Goal: Transaction & Acquisition: Book appointment/travel/reservation

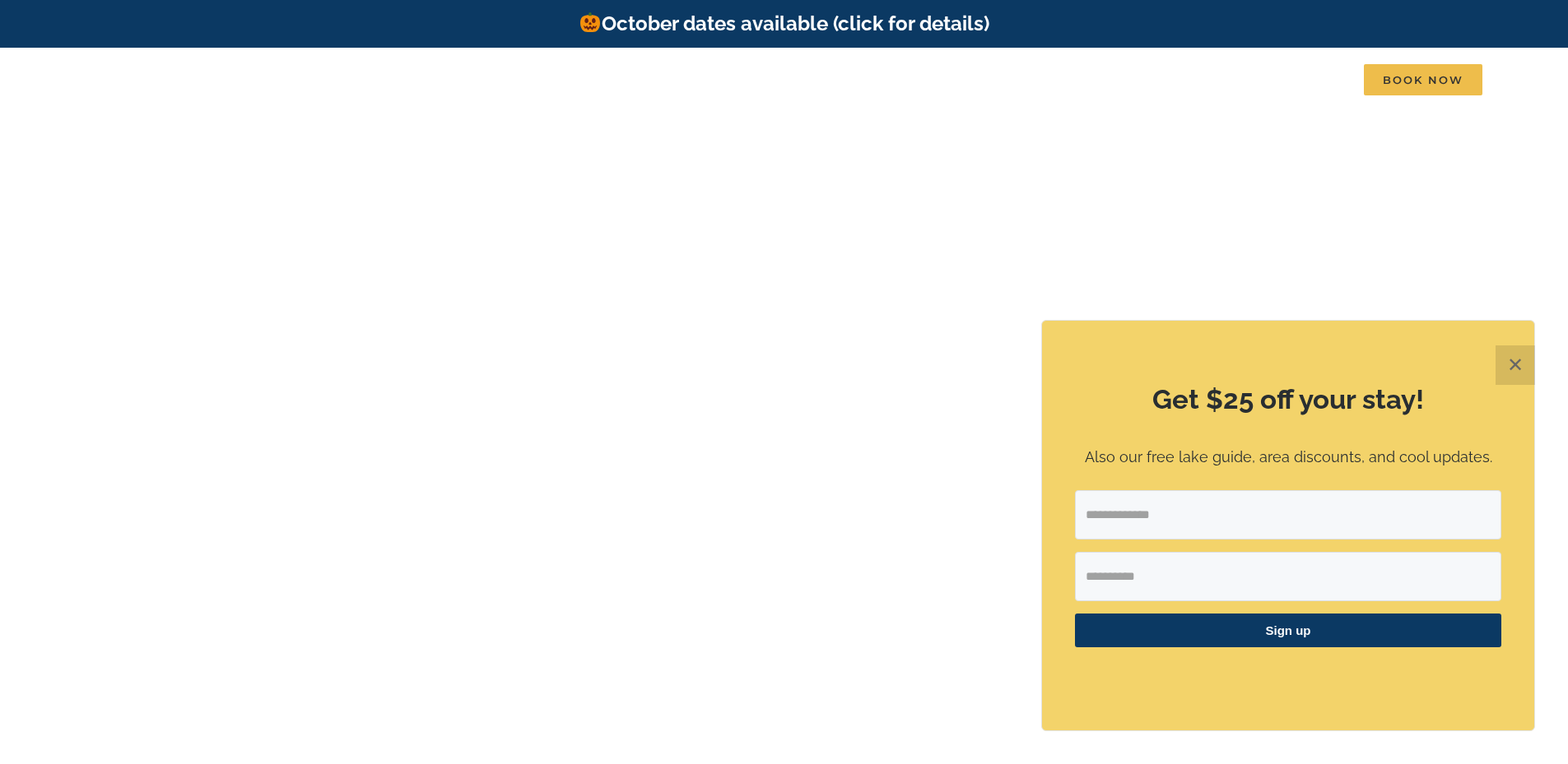
click at [1523, 363] on button "✕" at bounding box center [1515, 364] width 40 height 40
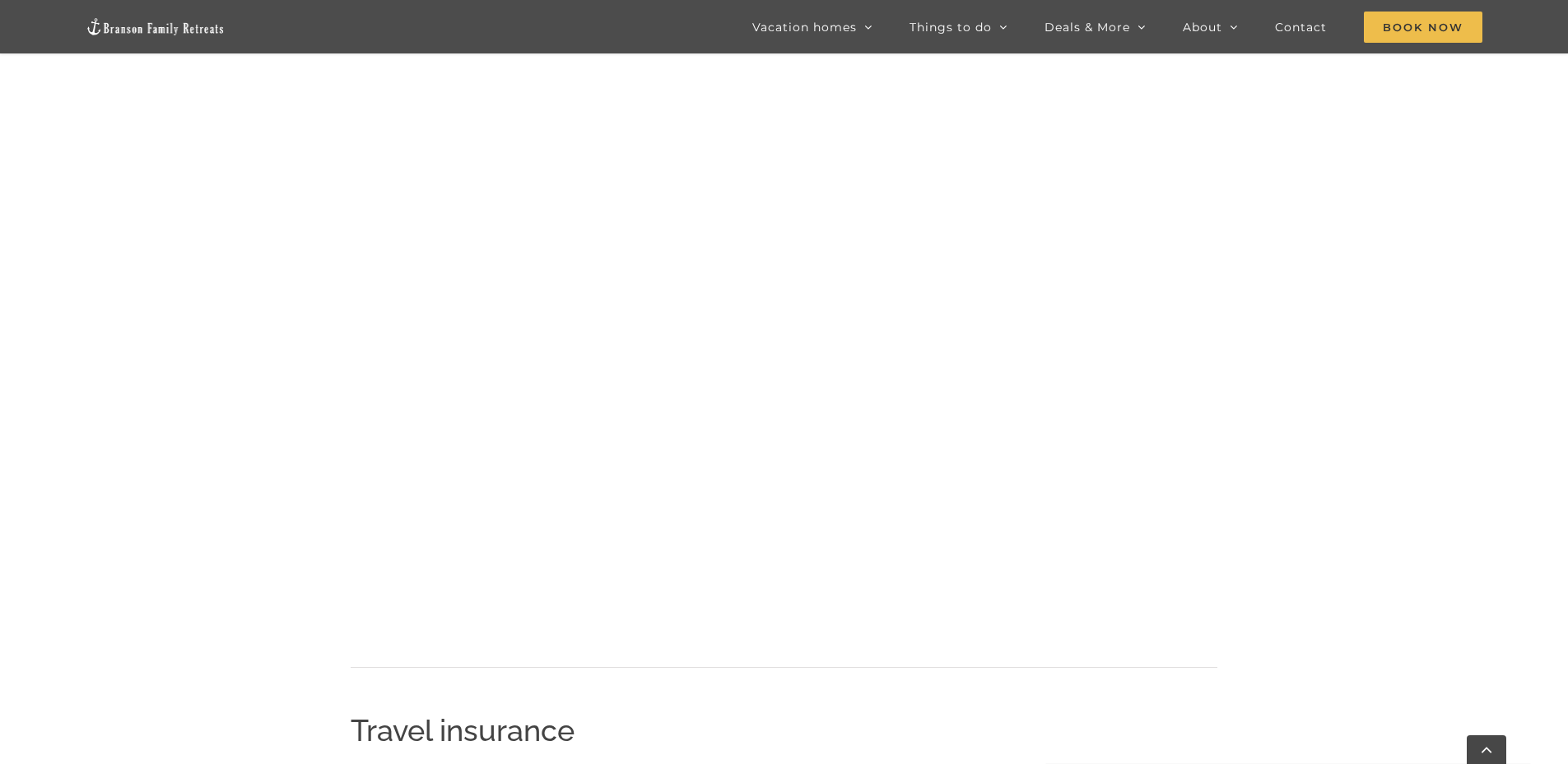
scroll to position [1093, 0]
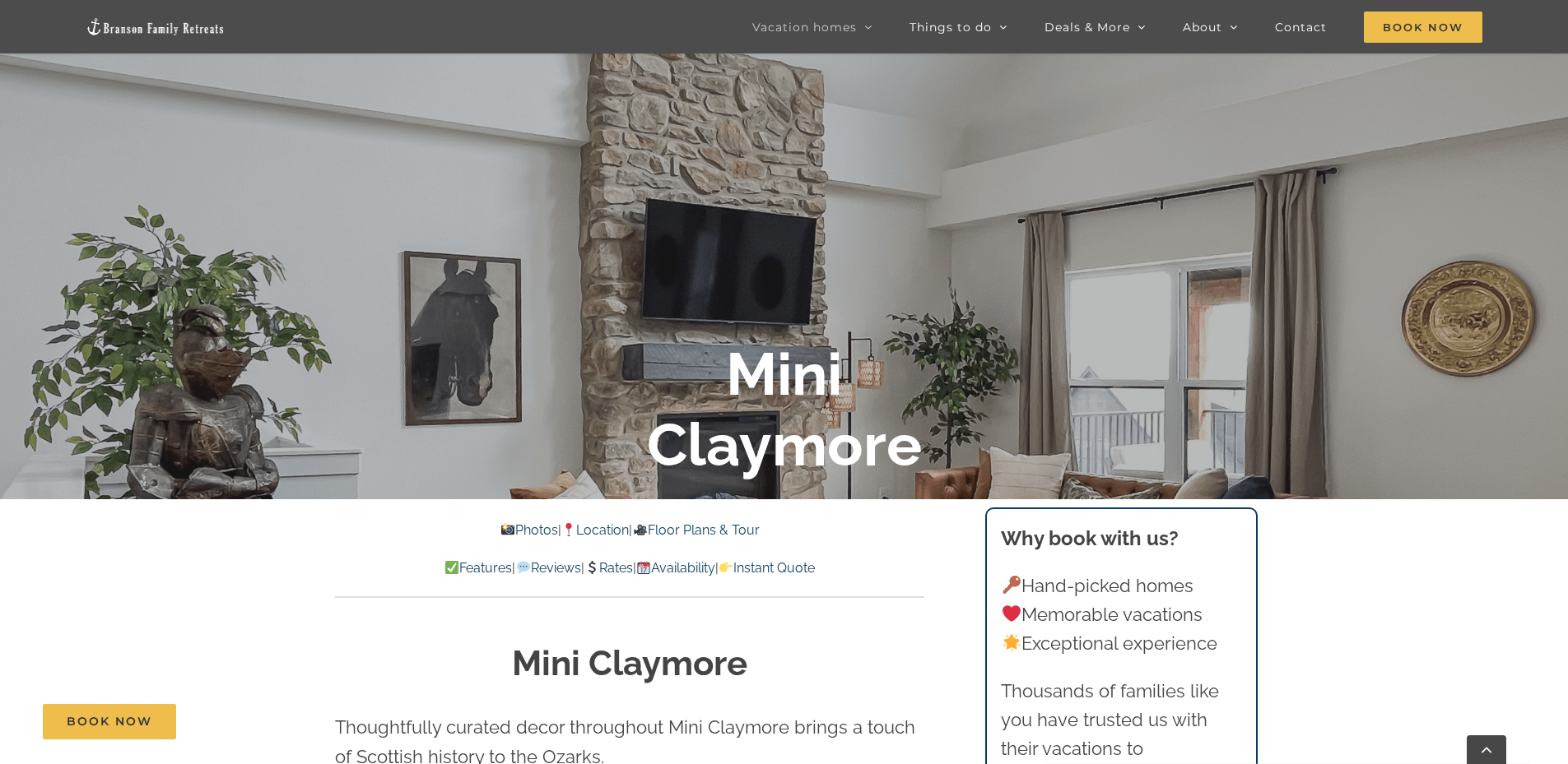
scroll to position [341, 0]
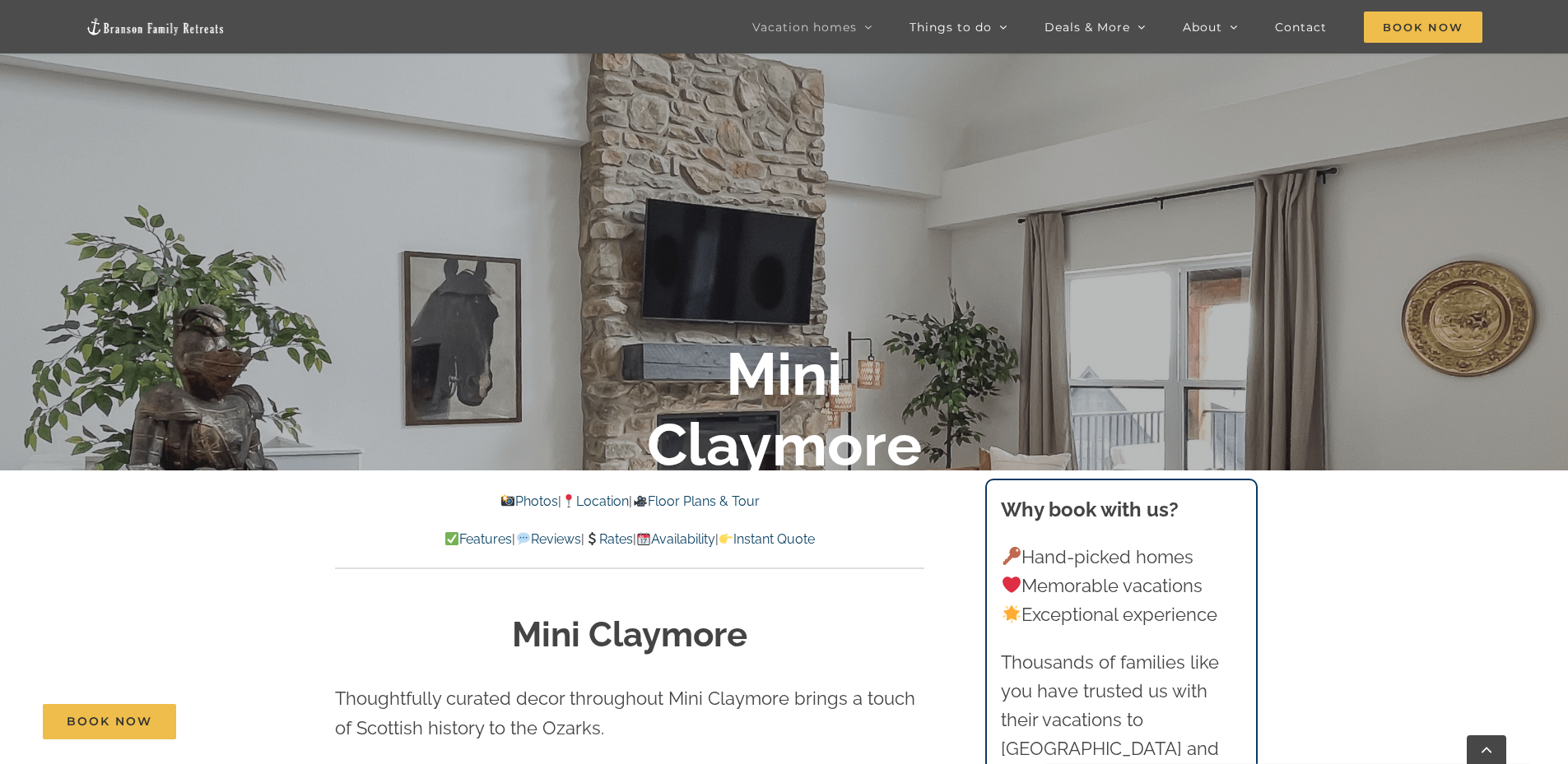
click at [690, 533] on link "Availability" at bounding box center [675, 539] width 79 height 16
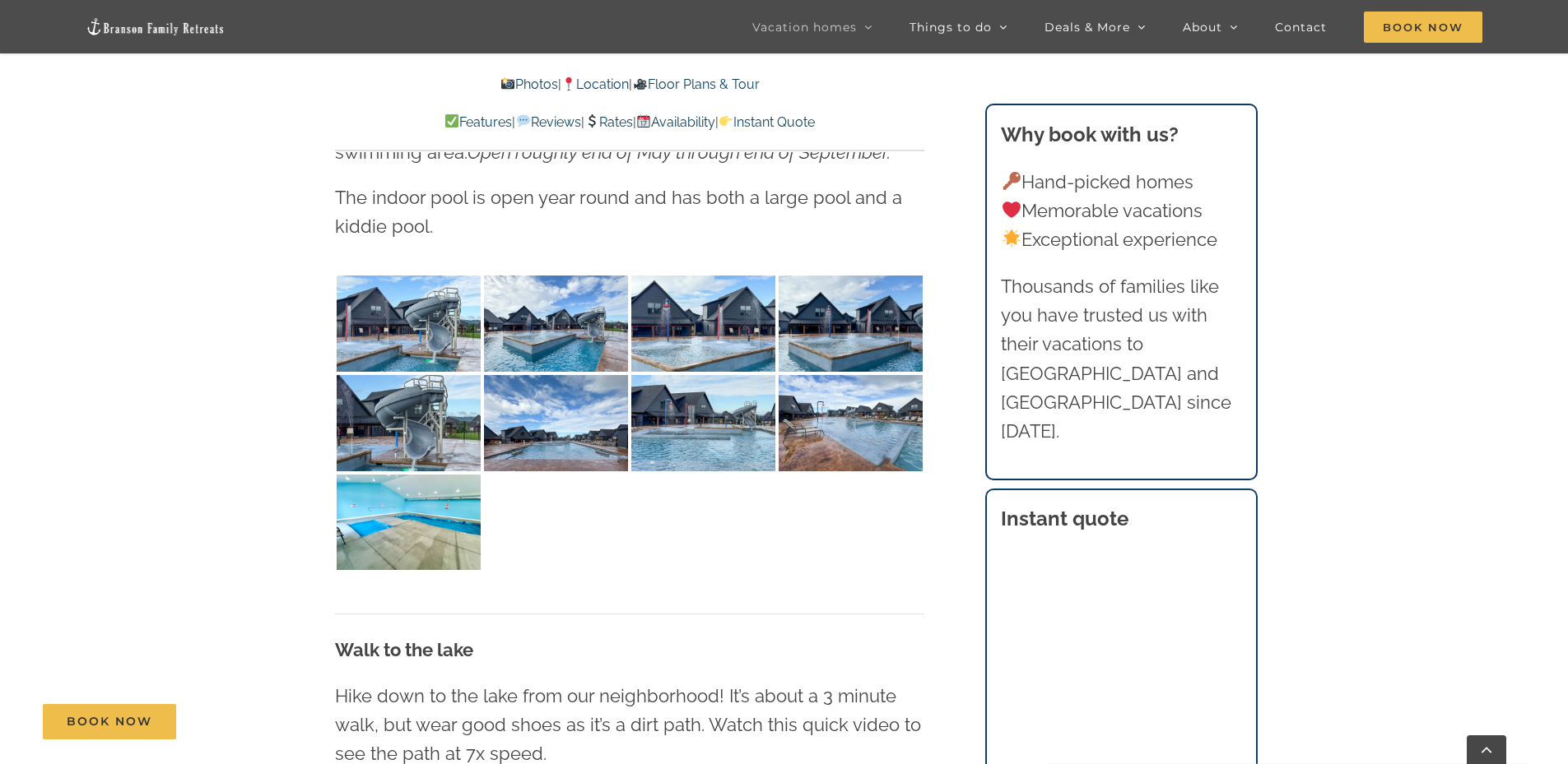
scroll to position [4064, 0]
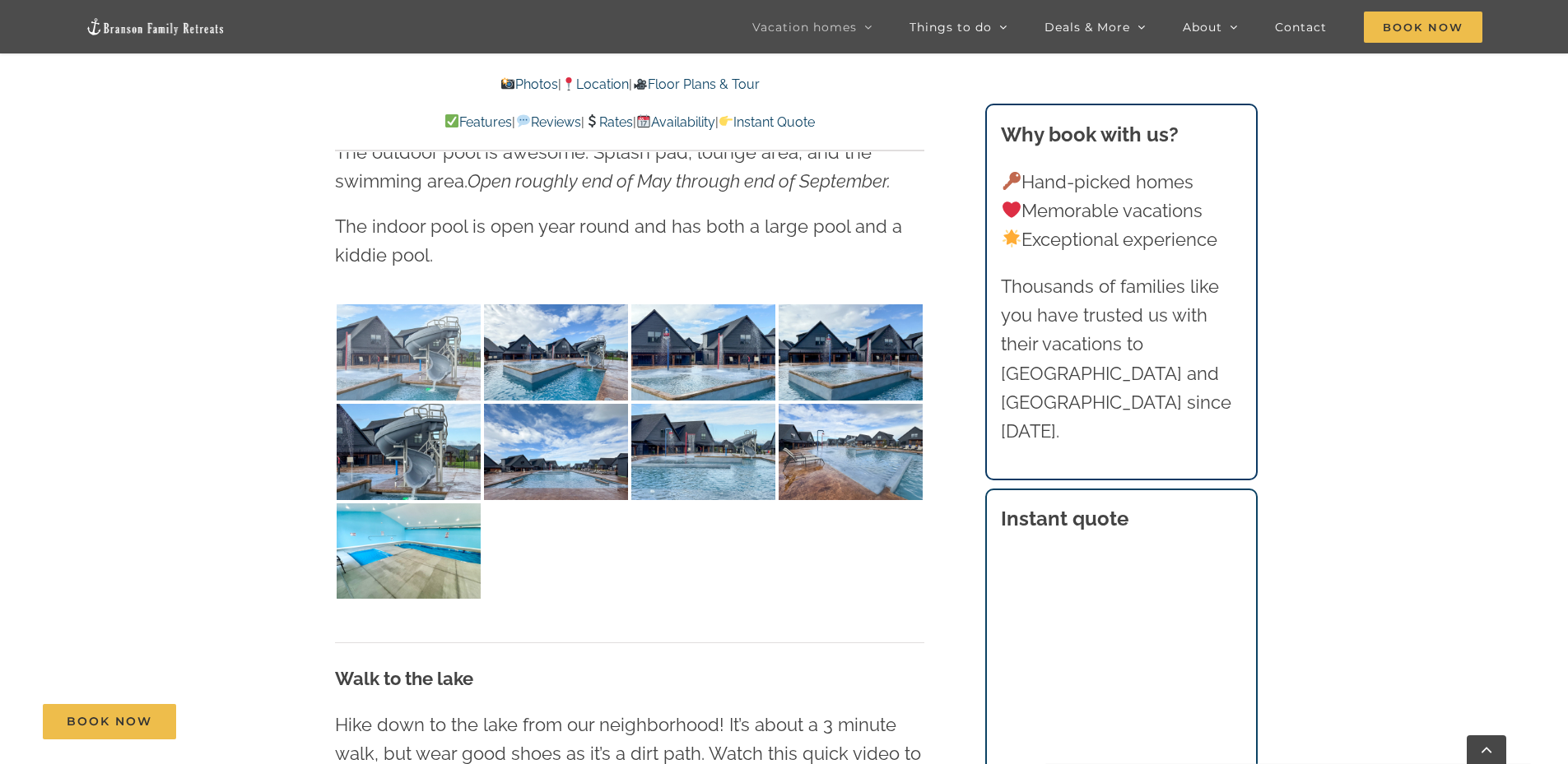
click at [430, 355] on img at bounding box center [409, 352] width 144 height 96
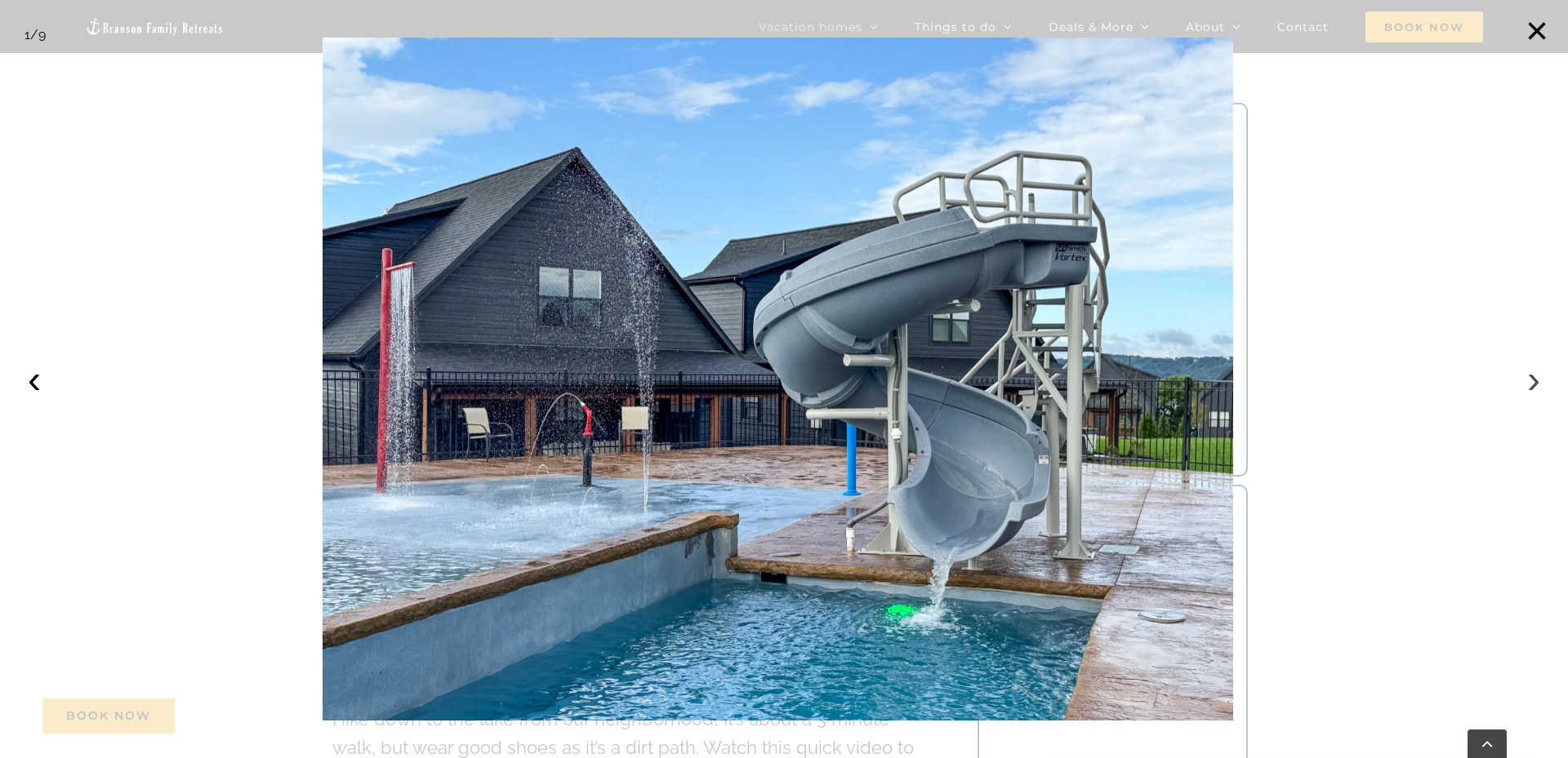
click at [1537, 379] on button "›" at bounding box center [1533, 379] width 36 height 36
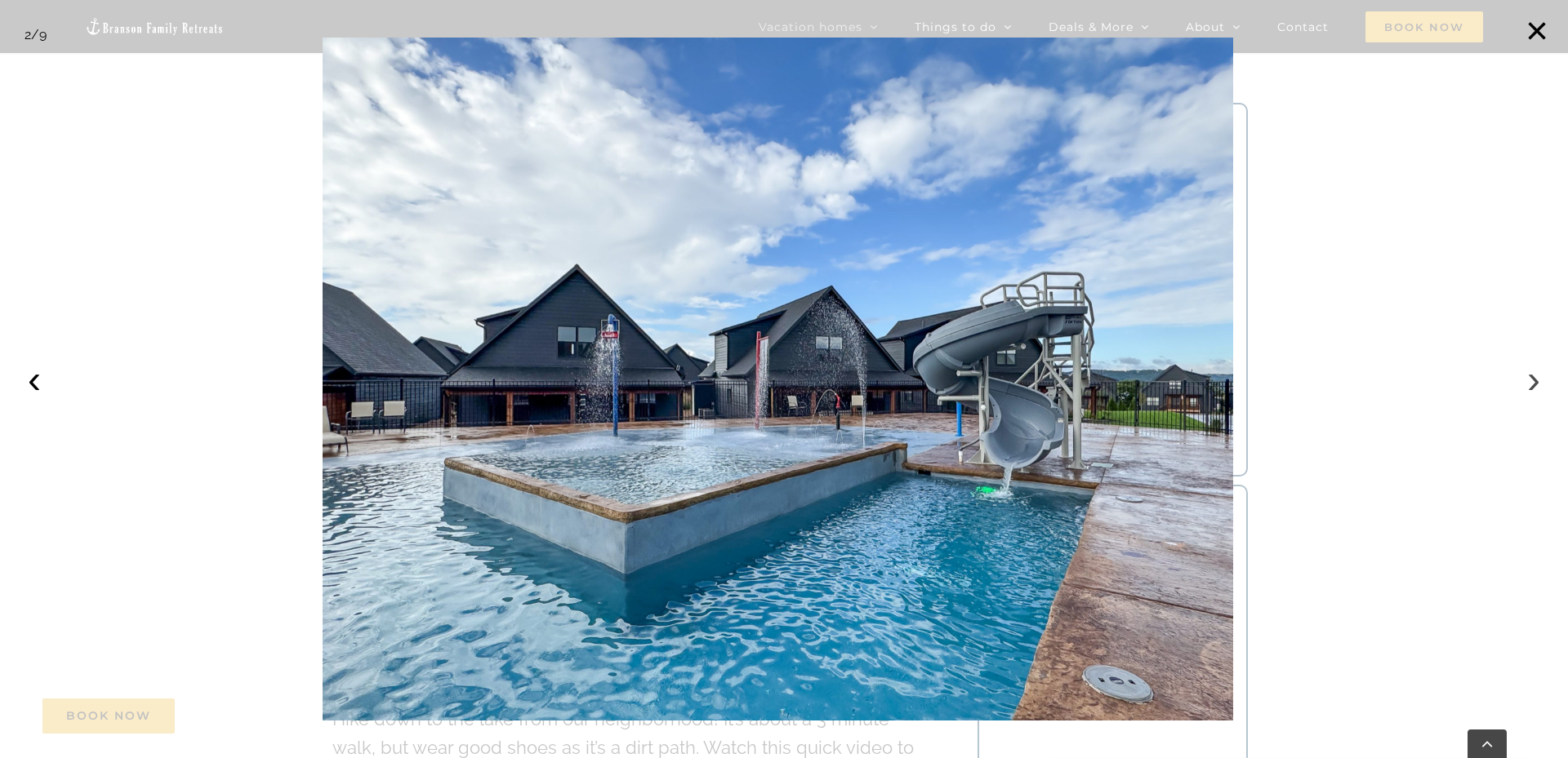
click at [1537, 379] on button "›" at bounding box center [1533, 379] width 36 height 36
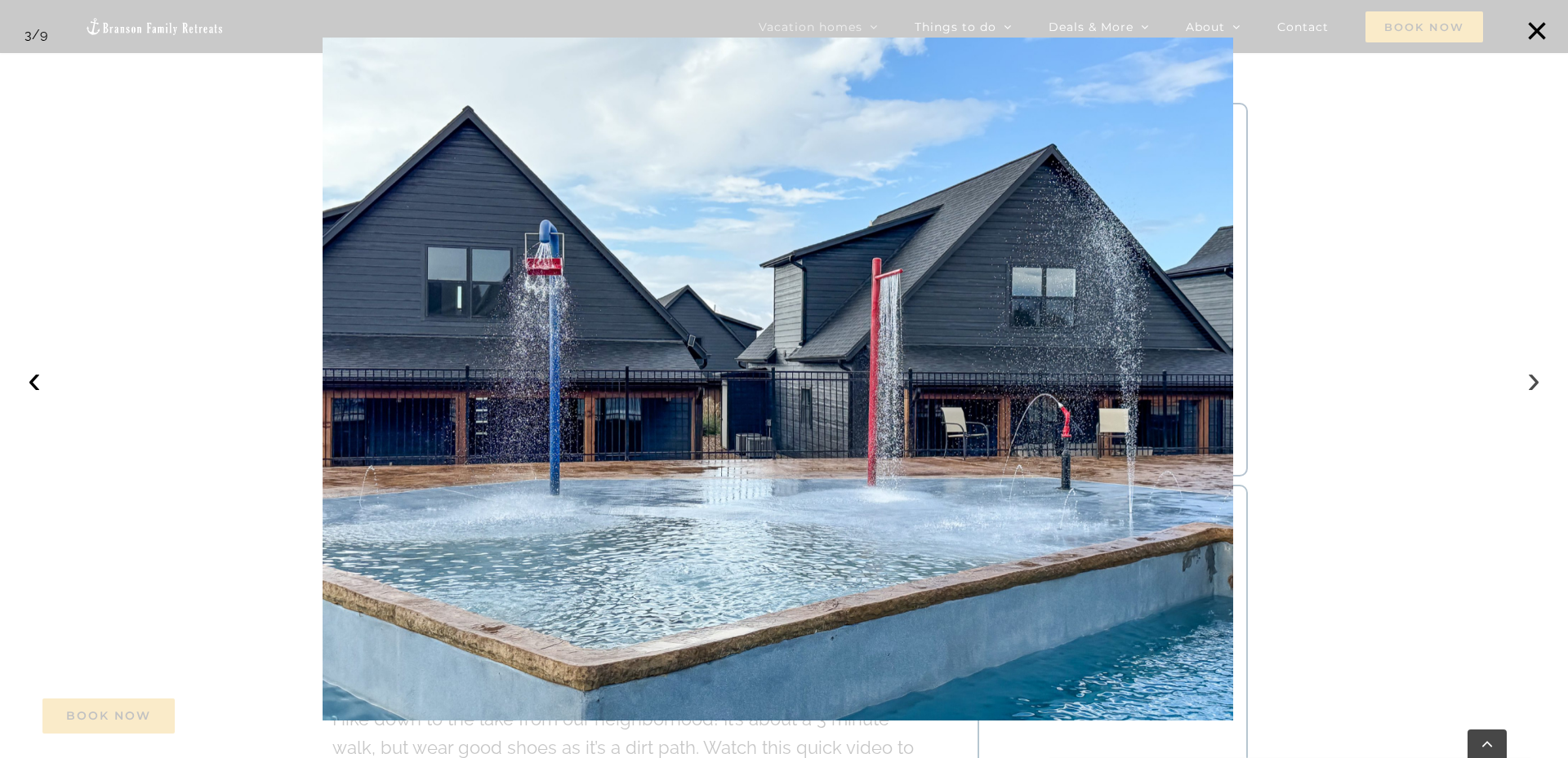
click at [1537, 379] on button "›" at bounding box center [1533, 379] width 36 height 36
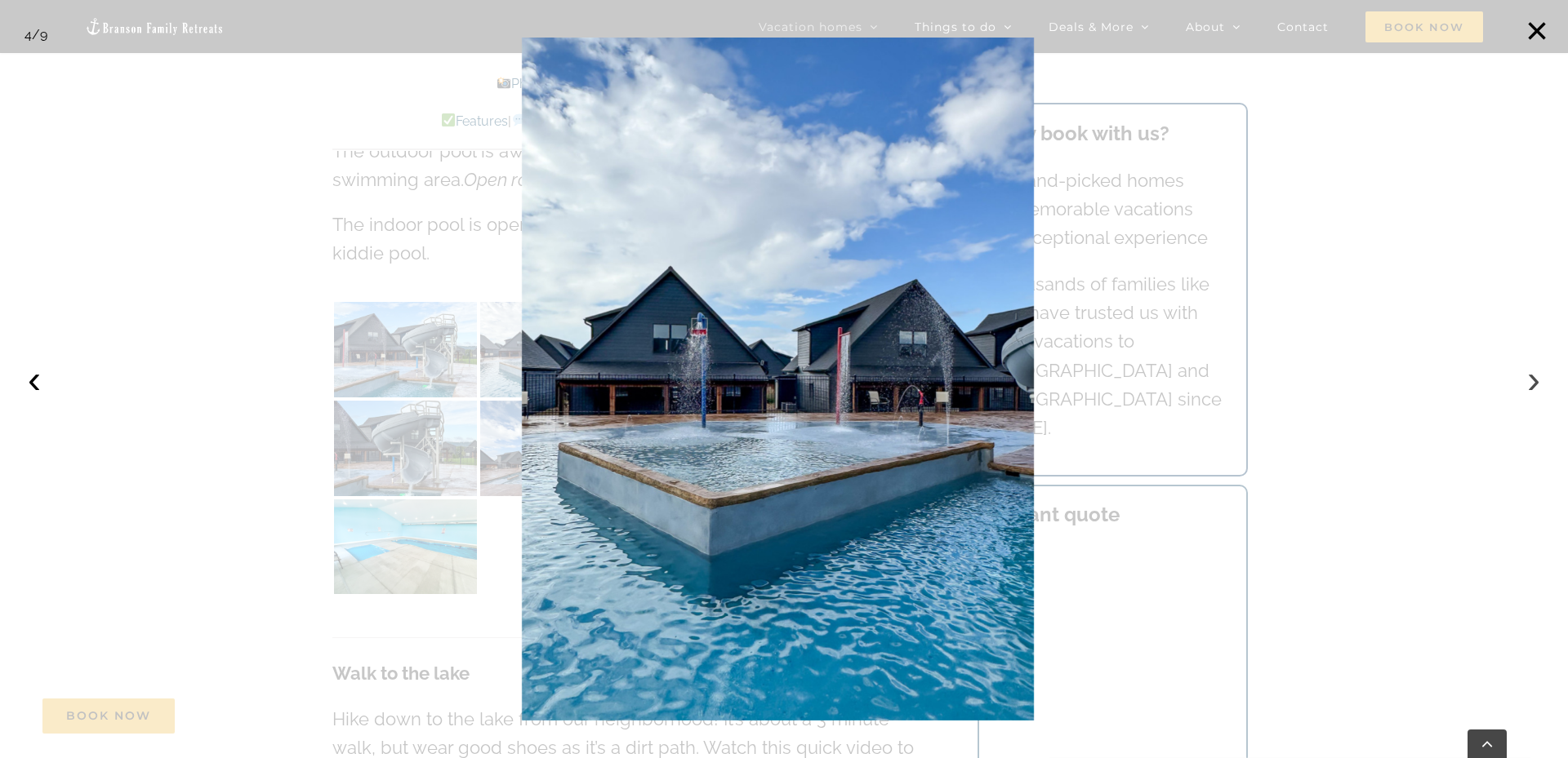
click at [1537, 379] on button "›" at bounding box center [1533, 379] width 36 height 36
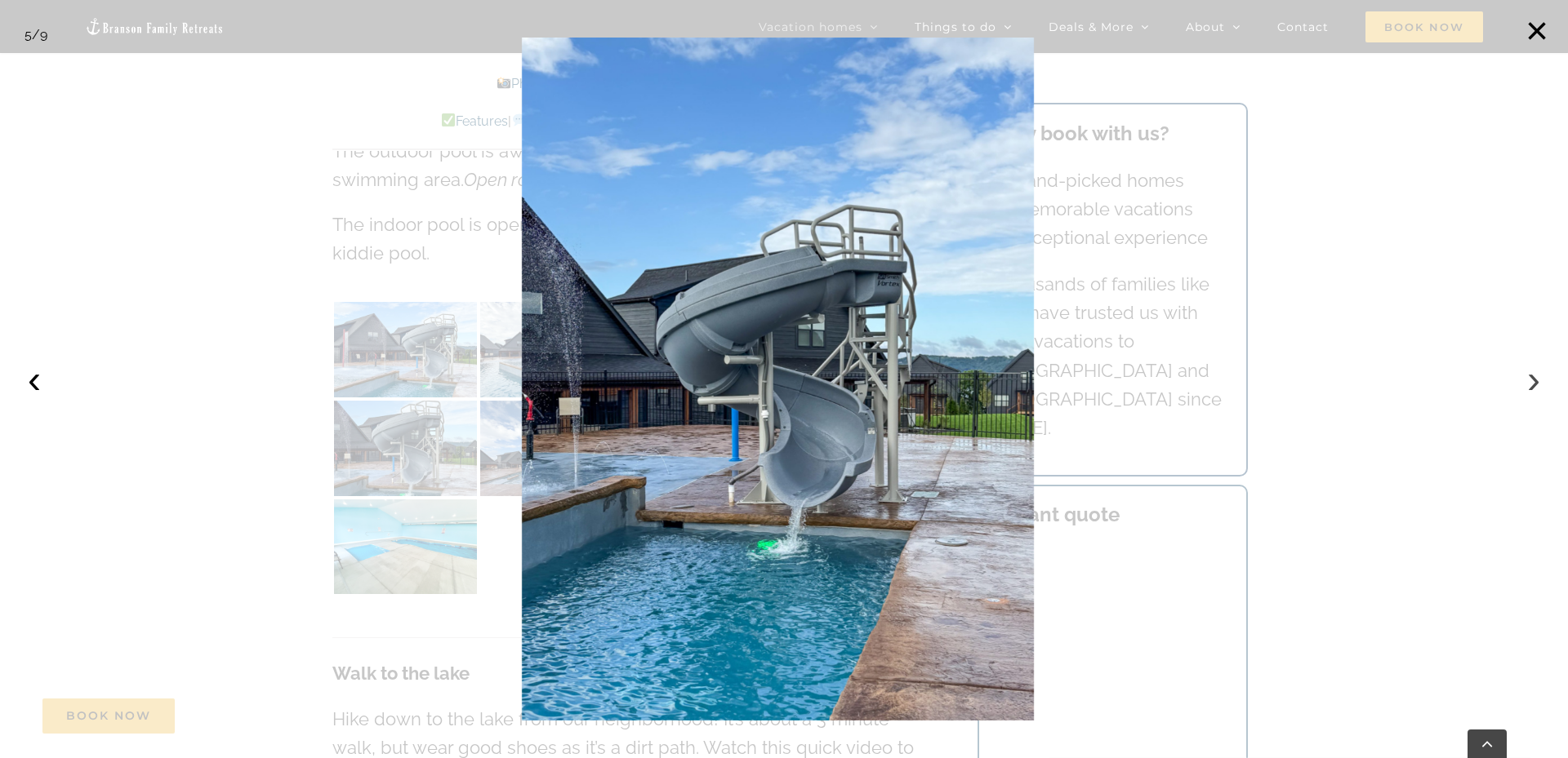
click at [1537, 379] on button "›" at bounding box center [1533, 379] width 36 height 36
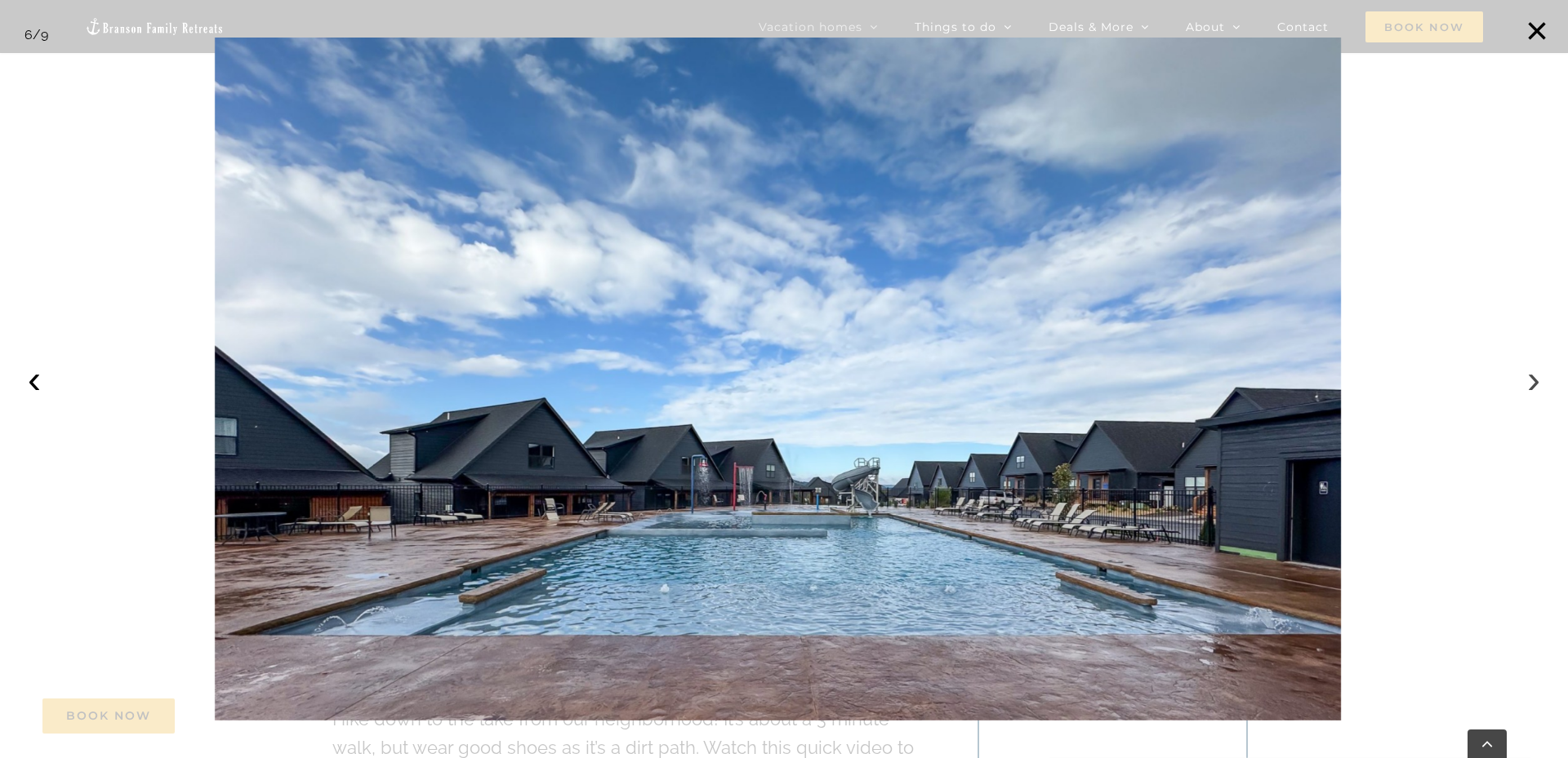
click at [1537, 379] on button "›" at bounding box center [1533, 379] width 36 height 36
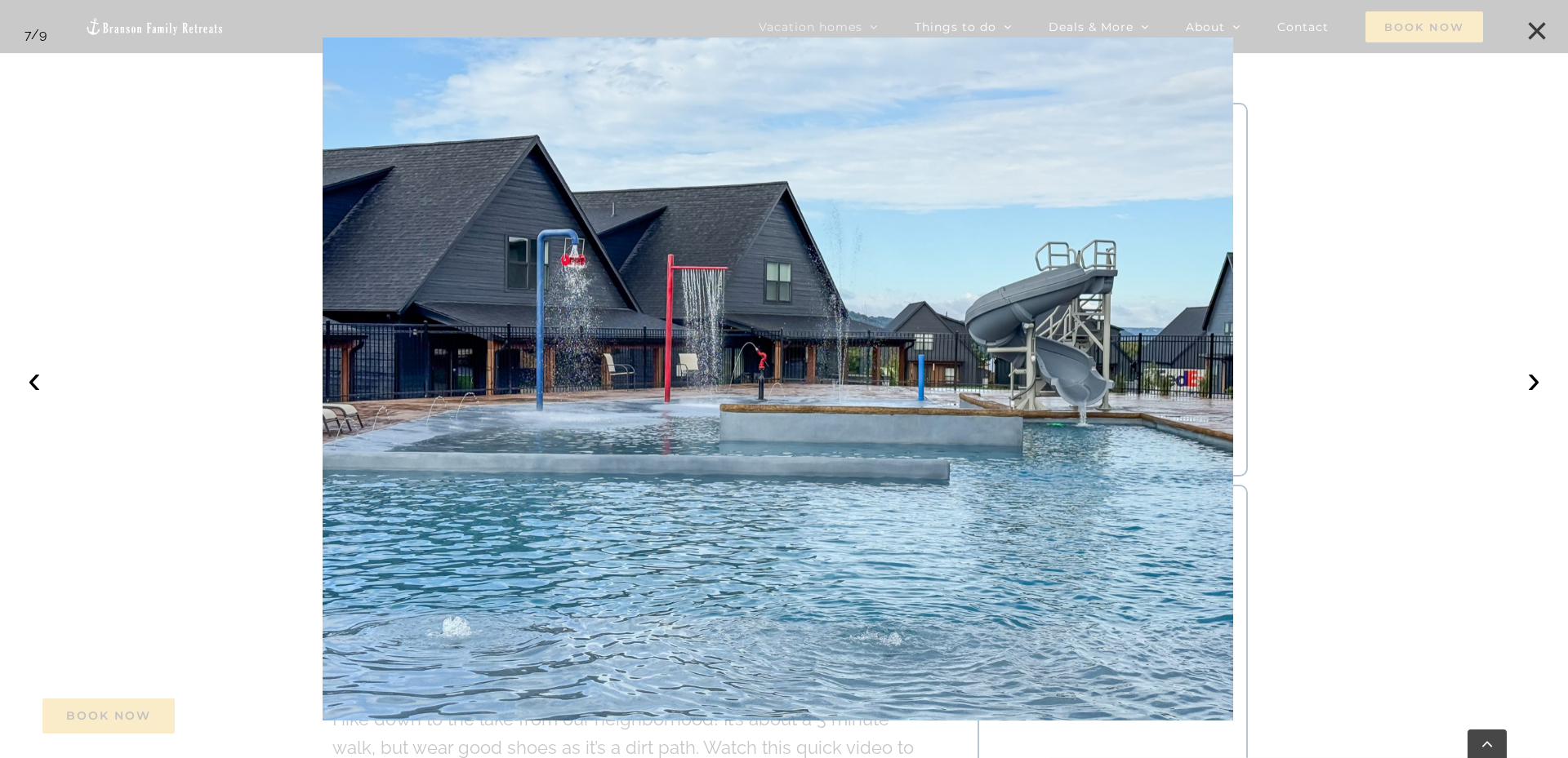
click at [1527, 26] on button "×" at bounding box center [1536, 31] width 36 height 36
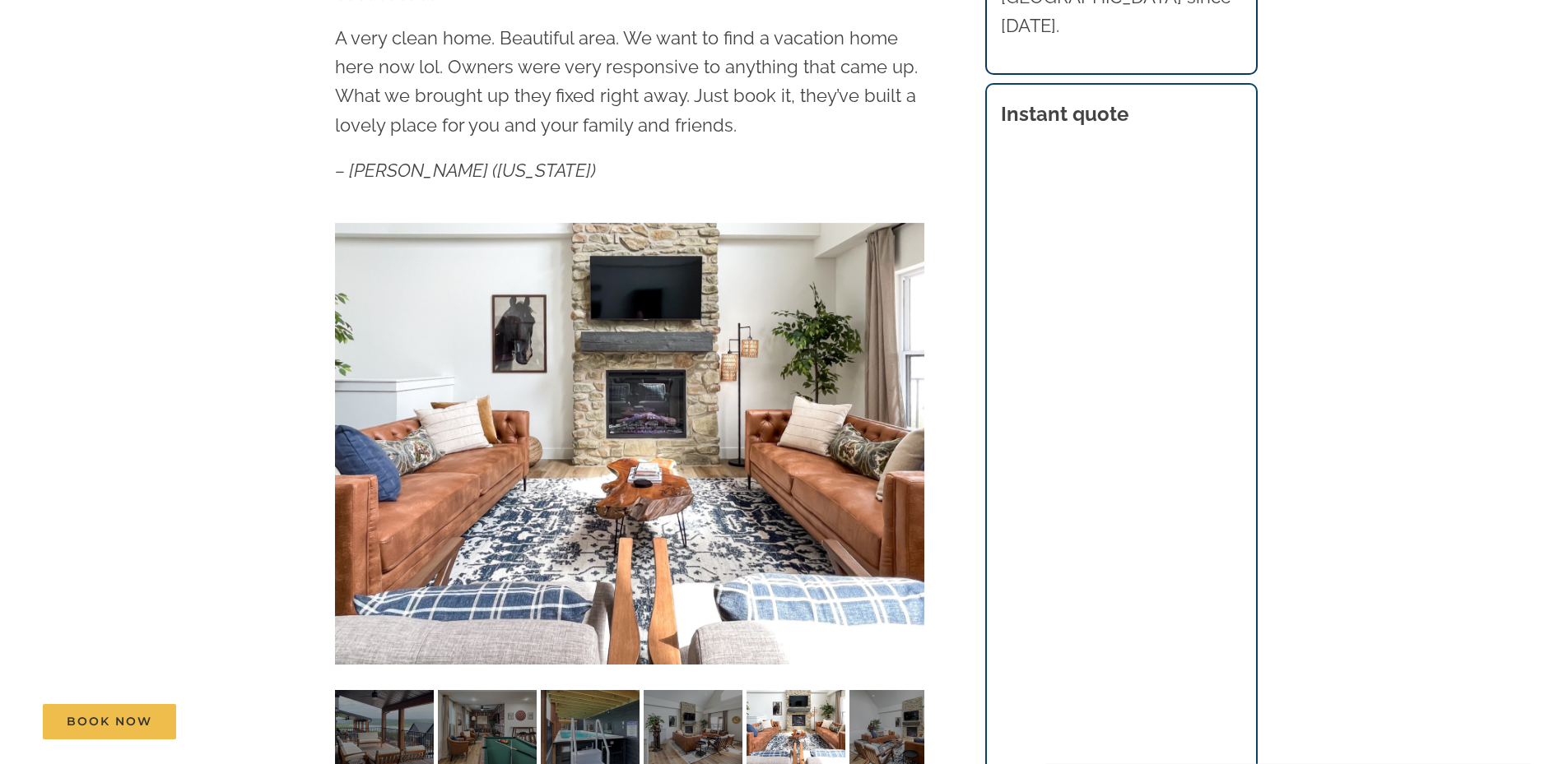
scroll to position [0, 0]
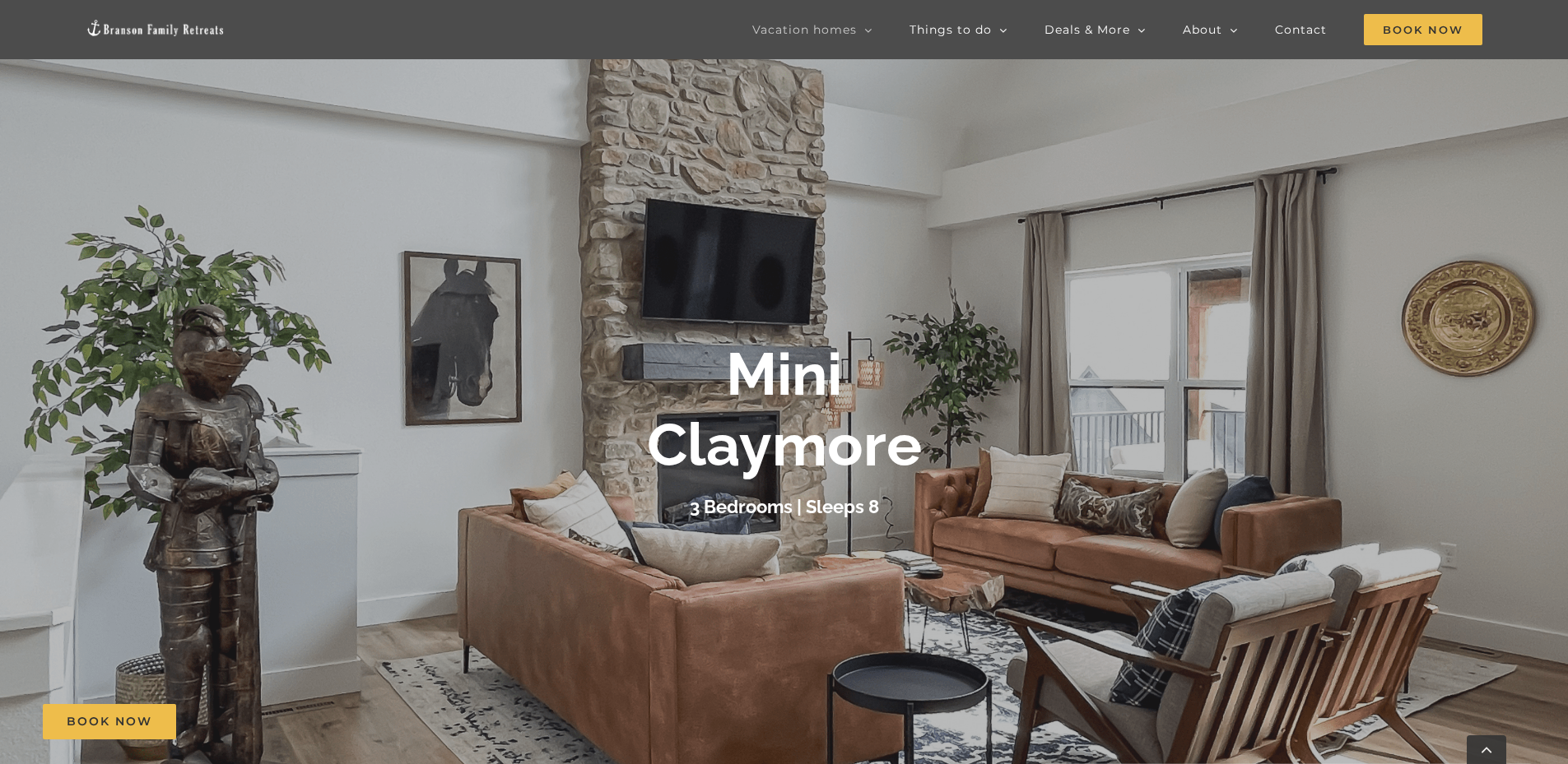
scroll to position [341, 0]
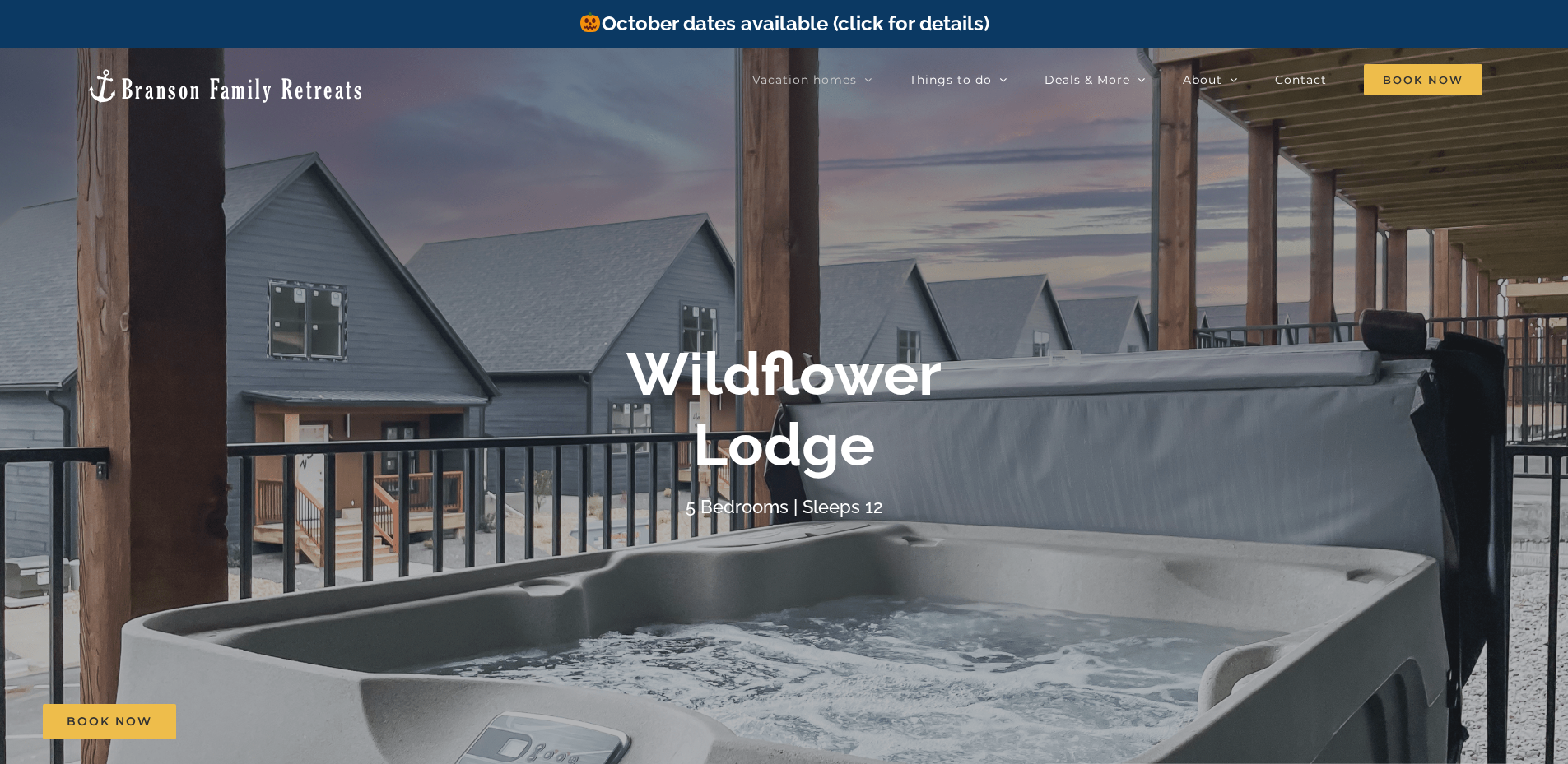
click at [922, 18] on link "October dates available (click for details)" at bounding box center [783, 23] width 410 height 23
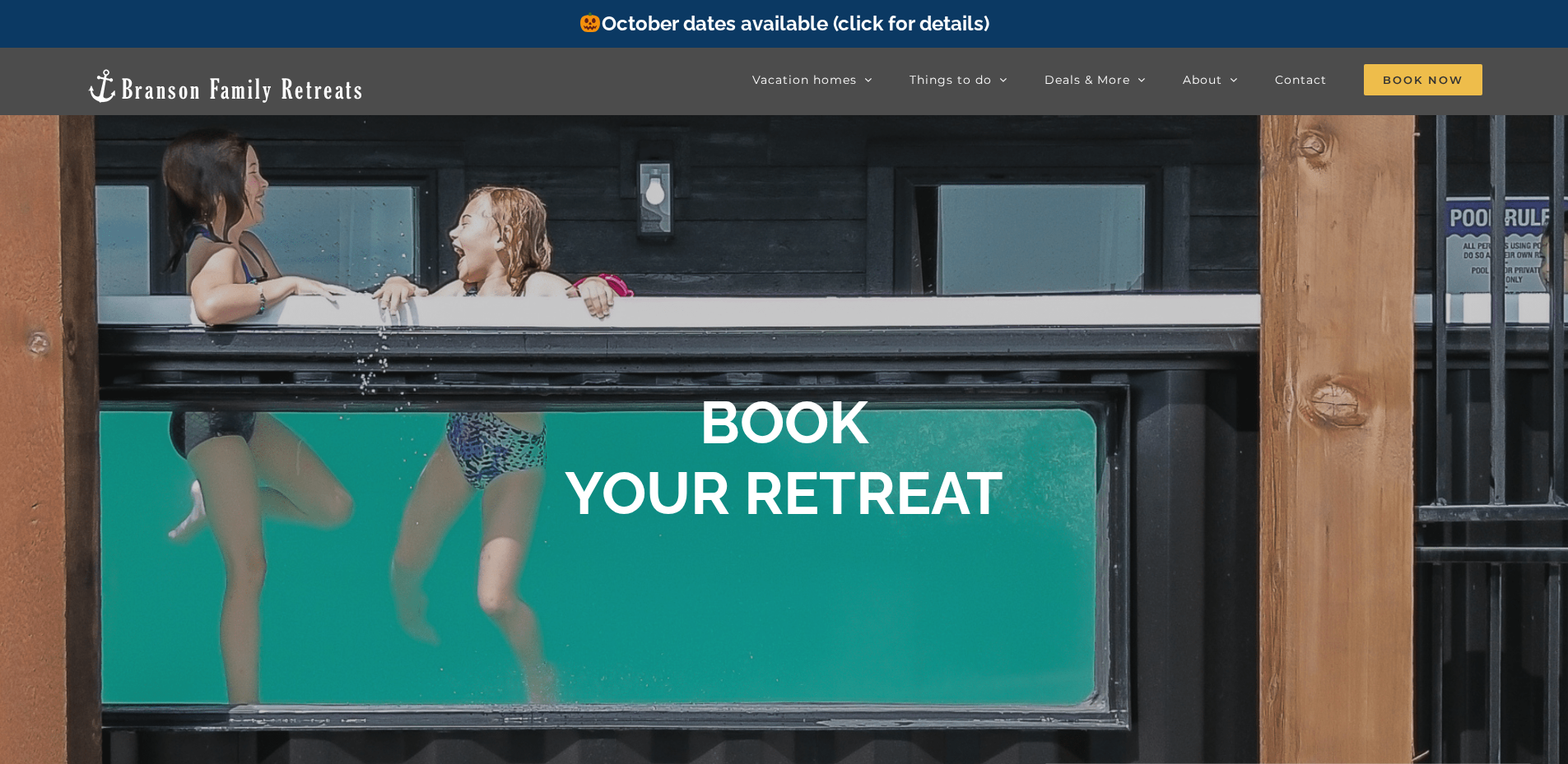
click at [804, 29] on link "October dates available (click for details)" at bounding box center [783, 23] width 410 height 23
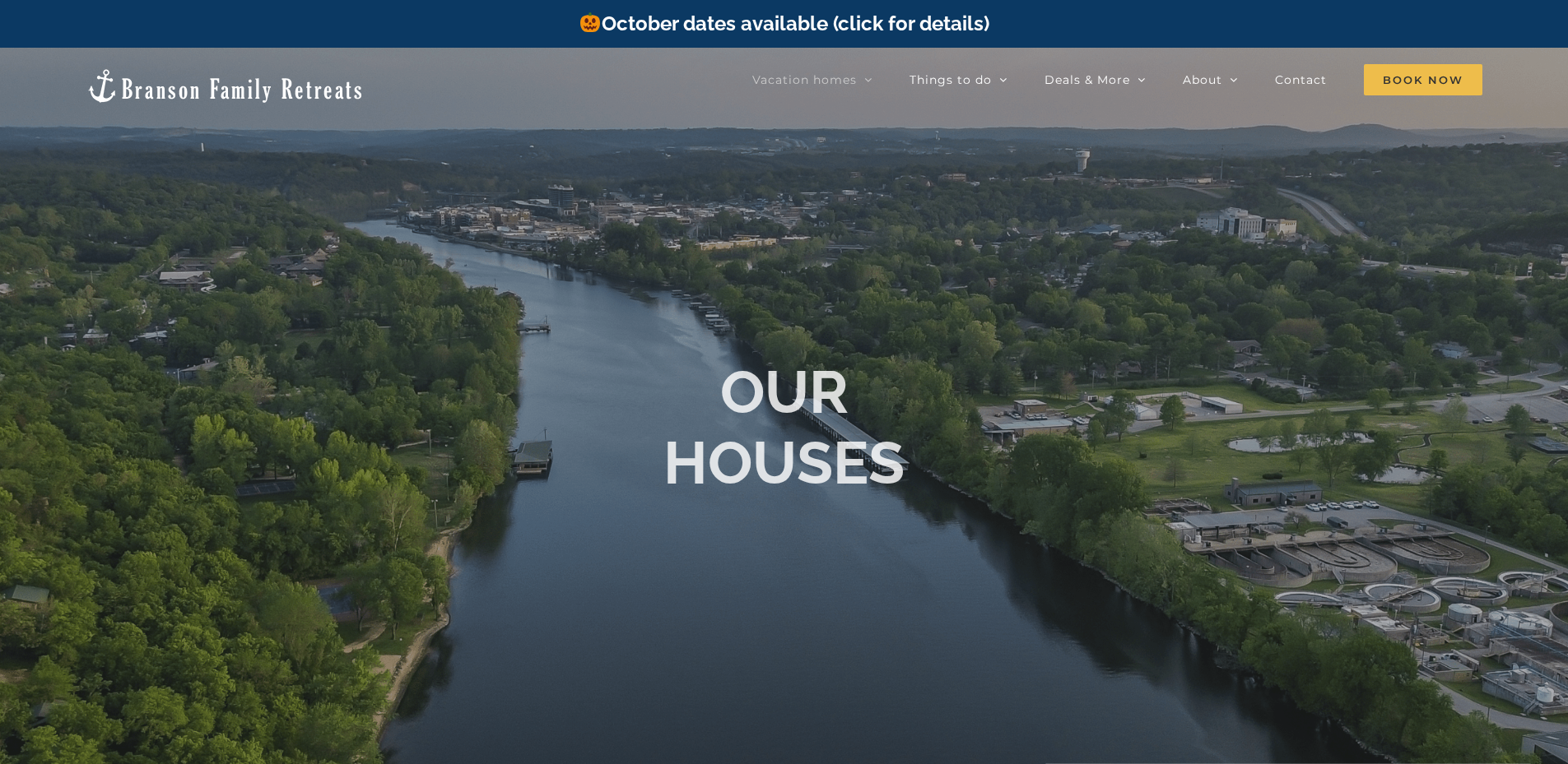
click at [815, 17] on link "October dates available (click for details)" at bounding box center [783, 23] width 410 height 23
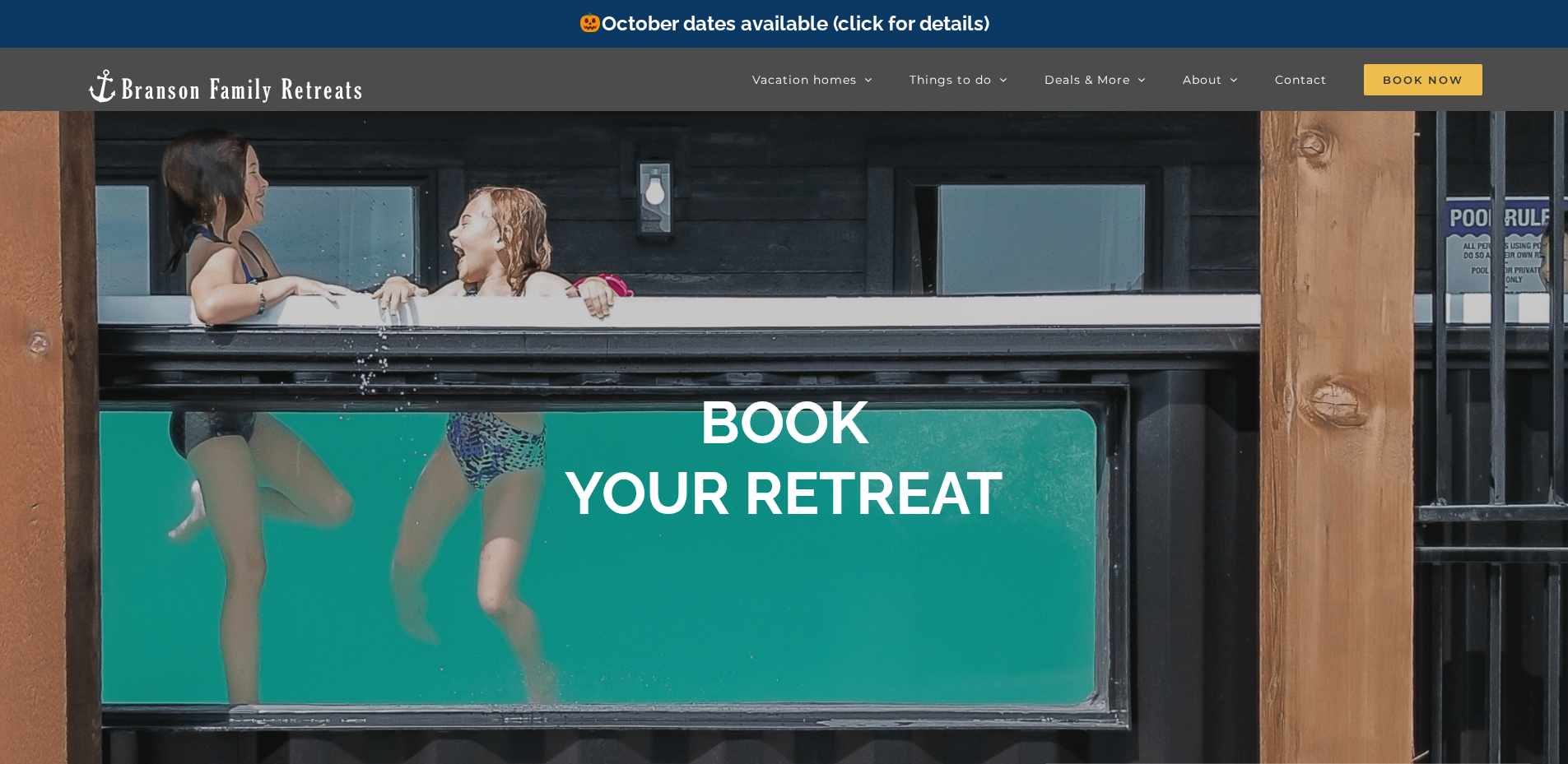
scroll to position [82, 0]
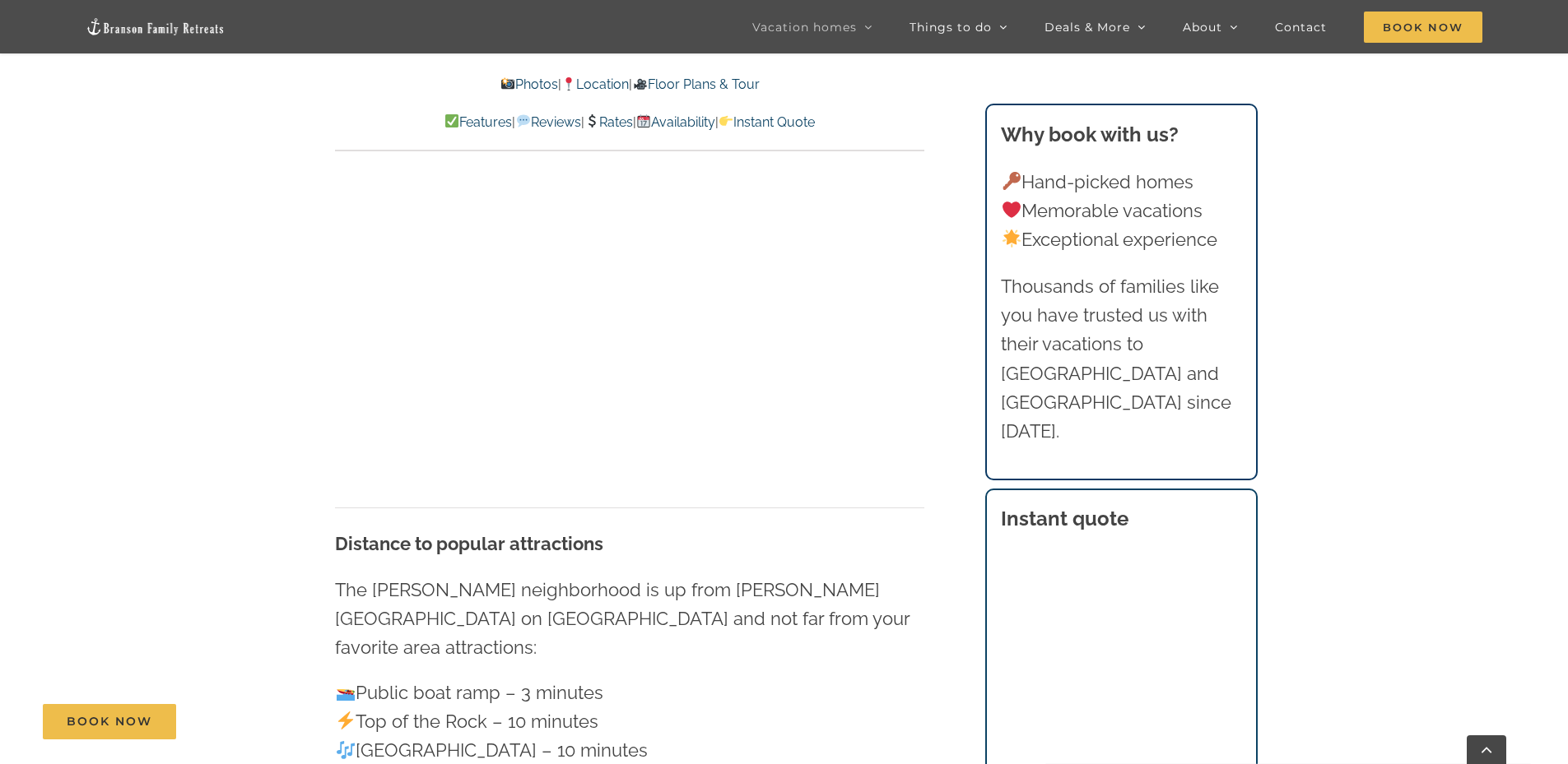
scroll to position [3955, 0]
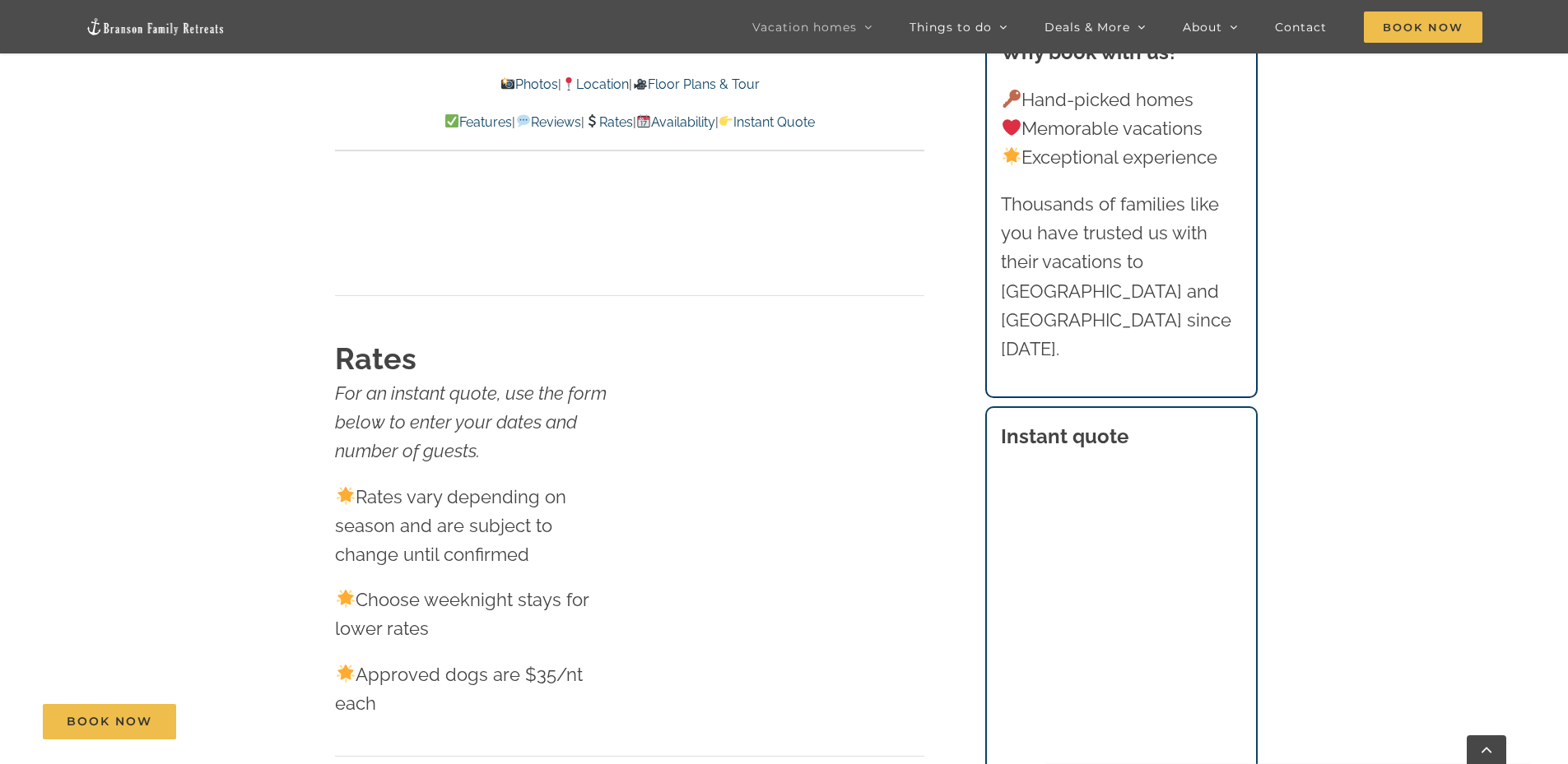
scroll to position [9707, 0]
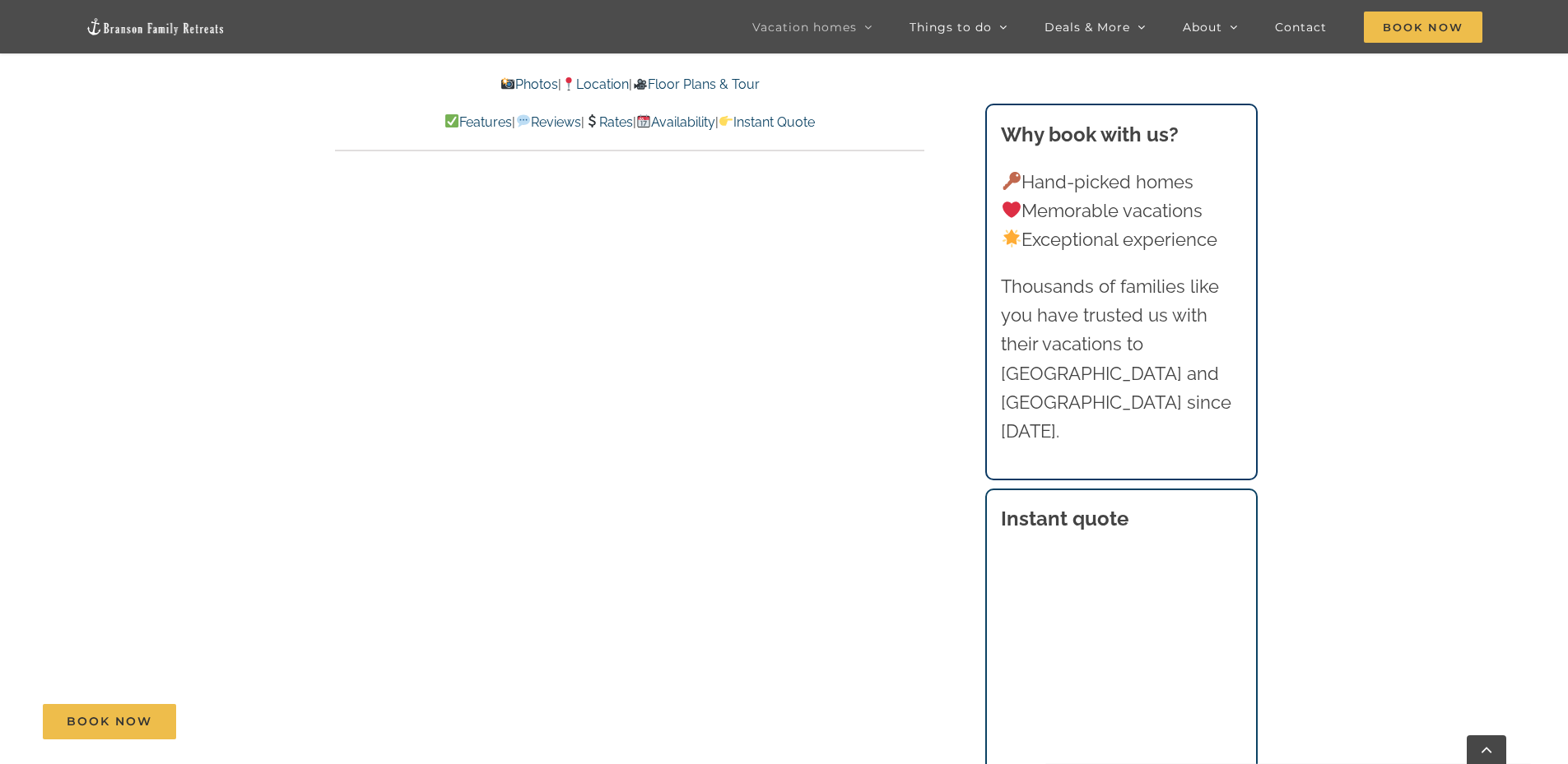
click at [616, 119] on link "Rates" at bounding box center [608, 122] width 49 height 16
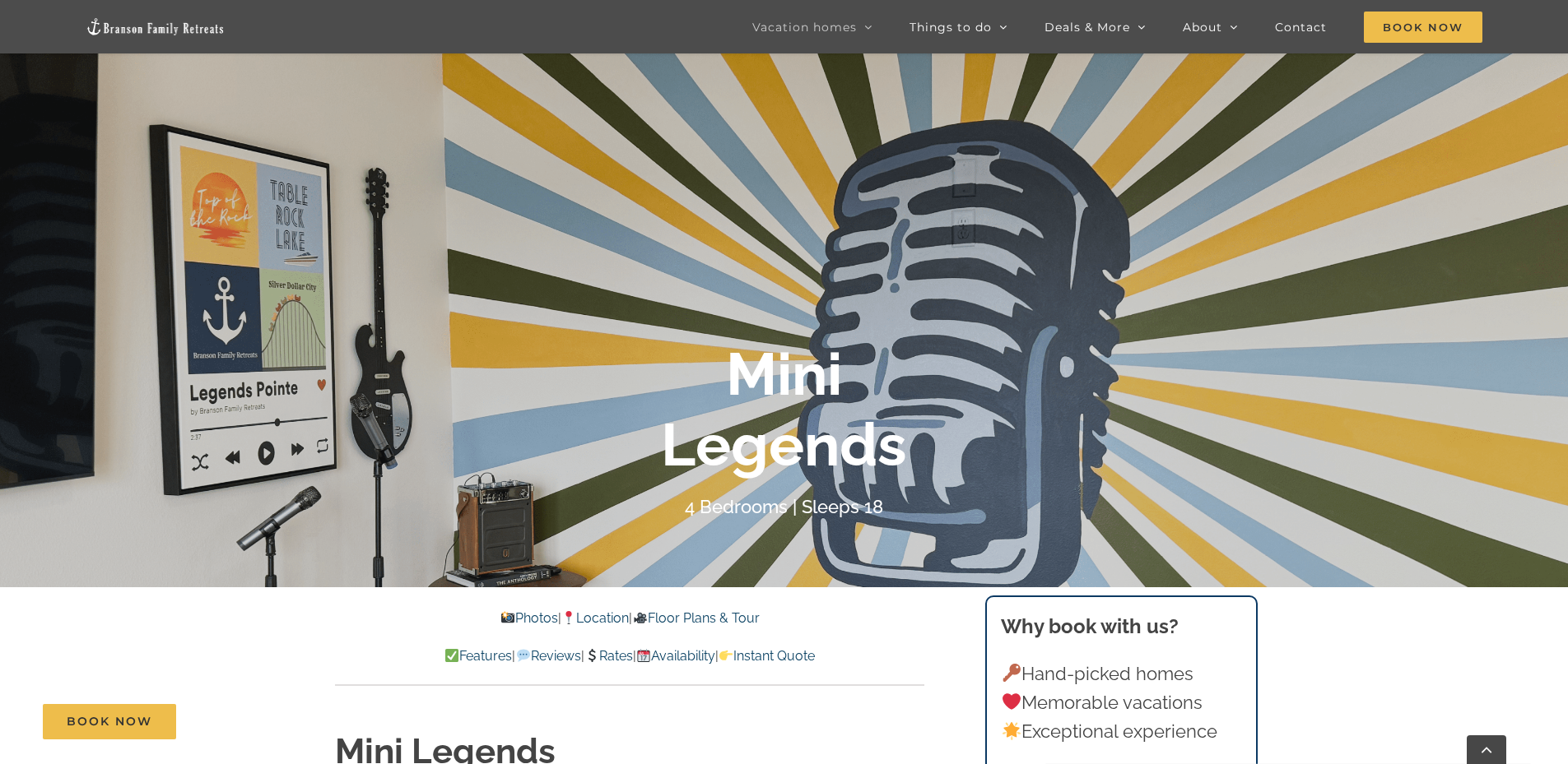
scroll to position [274, 0]
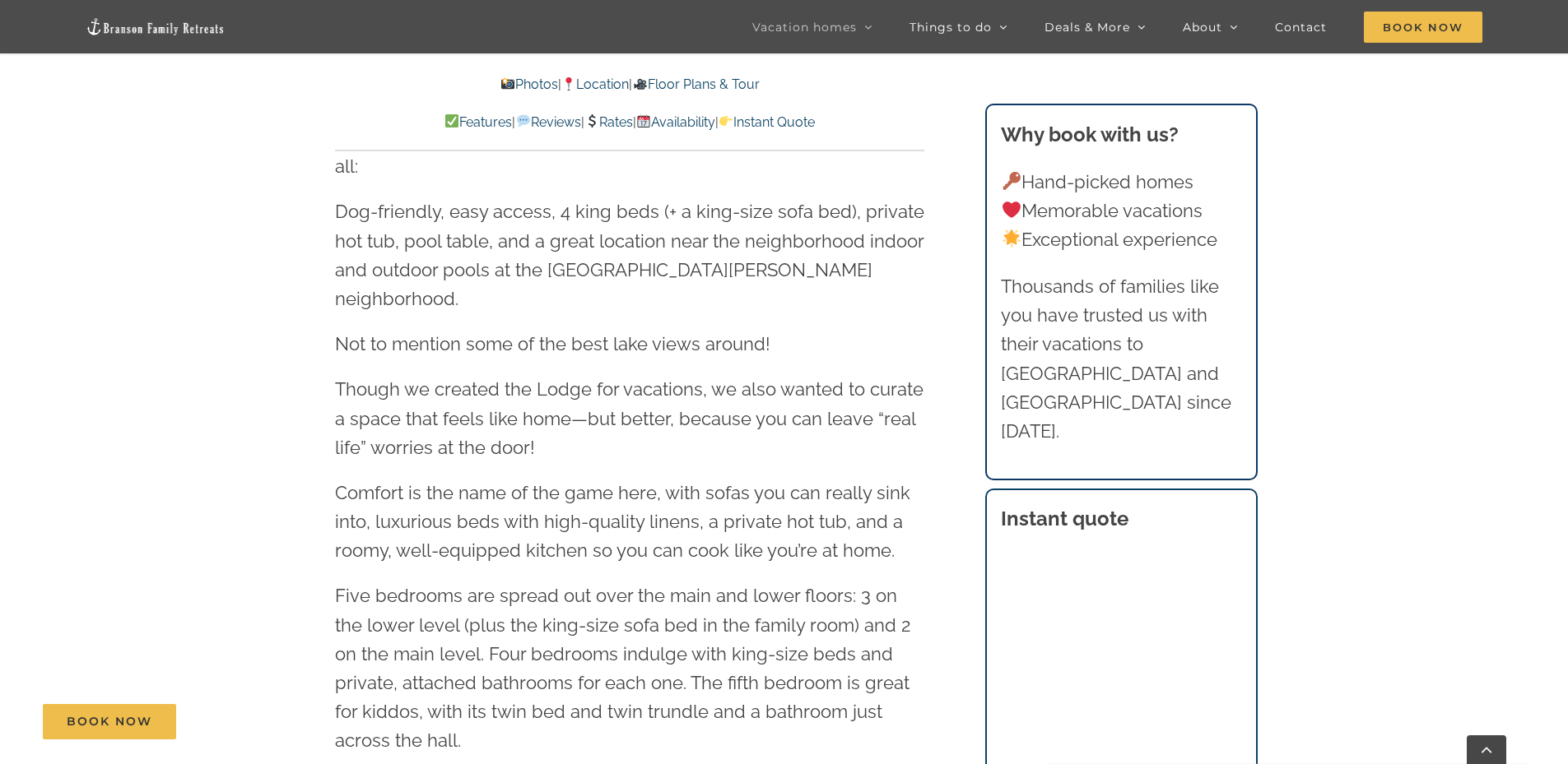
scroll to position [437, 0]
